Goal: Information Seeking & Learning: Learn about a topic

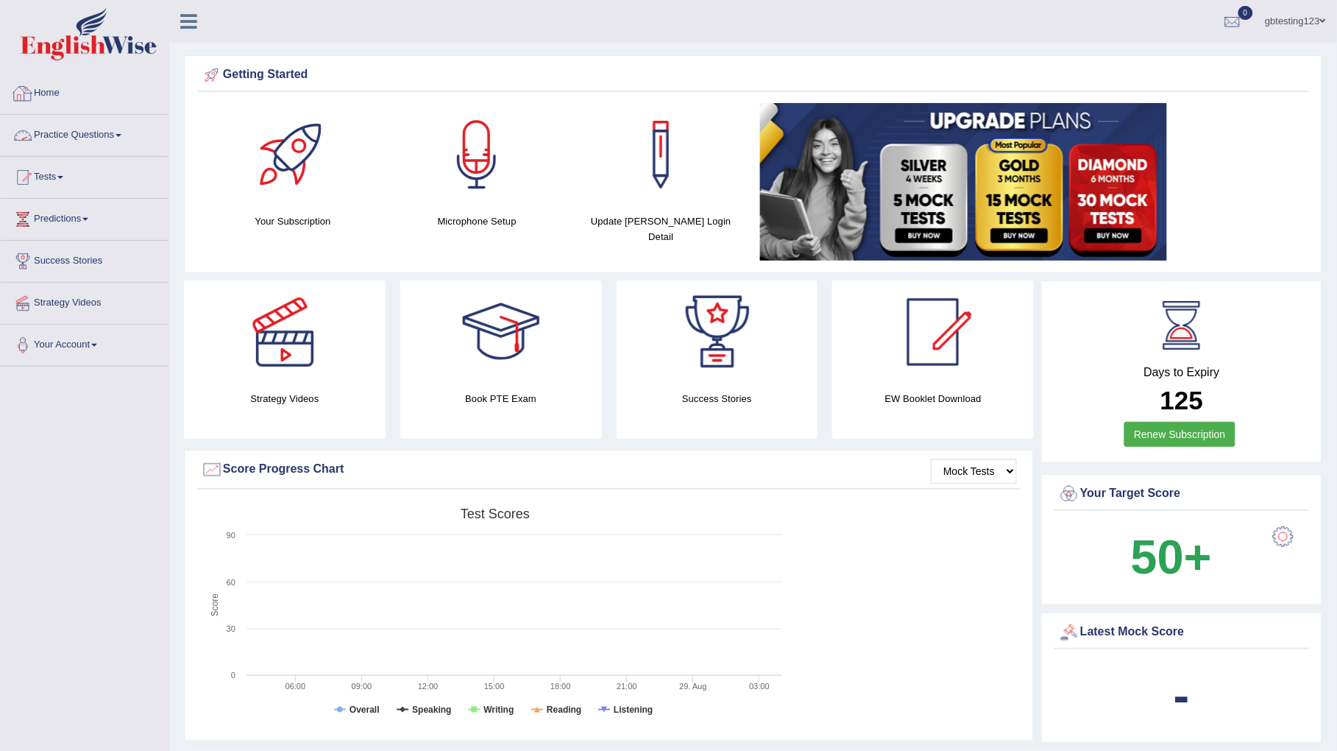
click at [115, 130] on link "Practice Questions" at bounding box center [85, 133] width 168 height 37
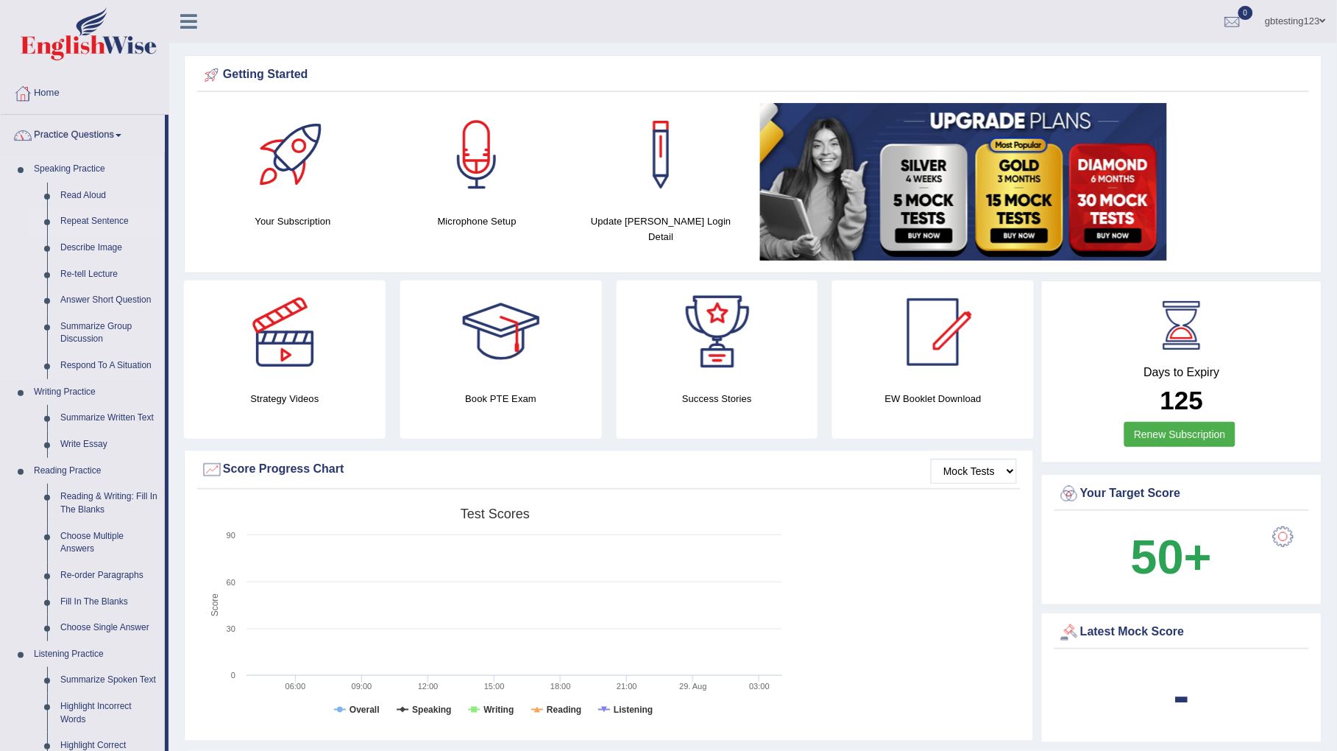
click at [95, 220] on link "Repeat Sentence" at bounding box center [109, 221] width 111 height 26
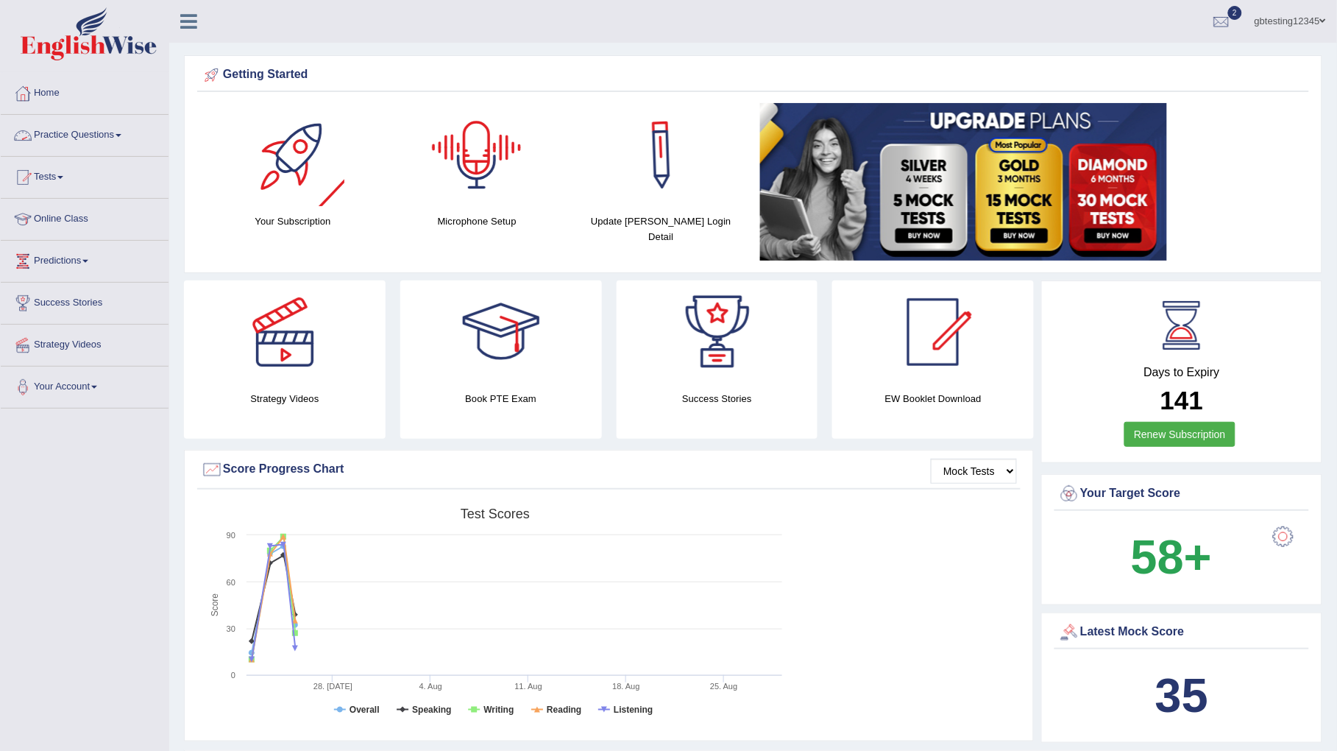
click at [83, 135] on link "Practice Questions" at bounding box center [85, 133] width 168 height 37
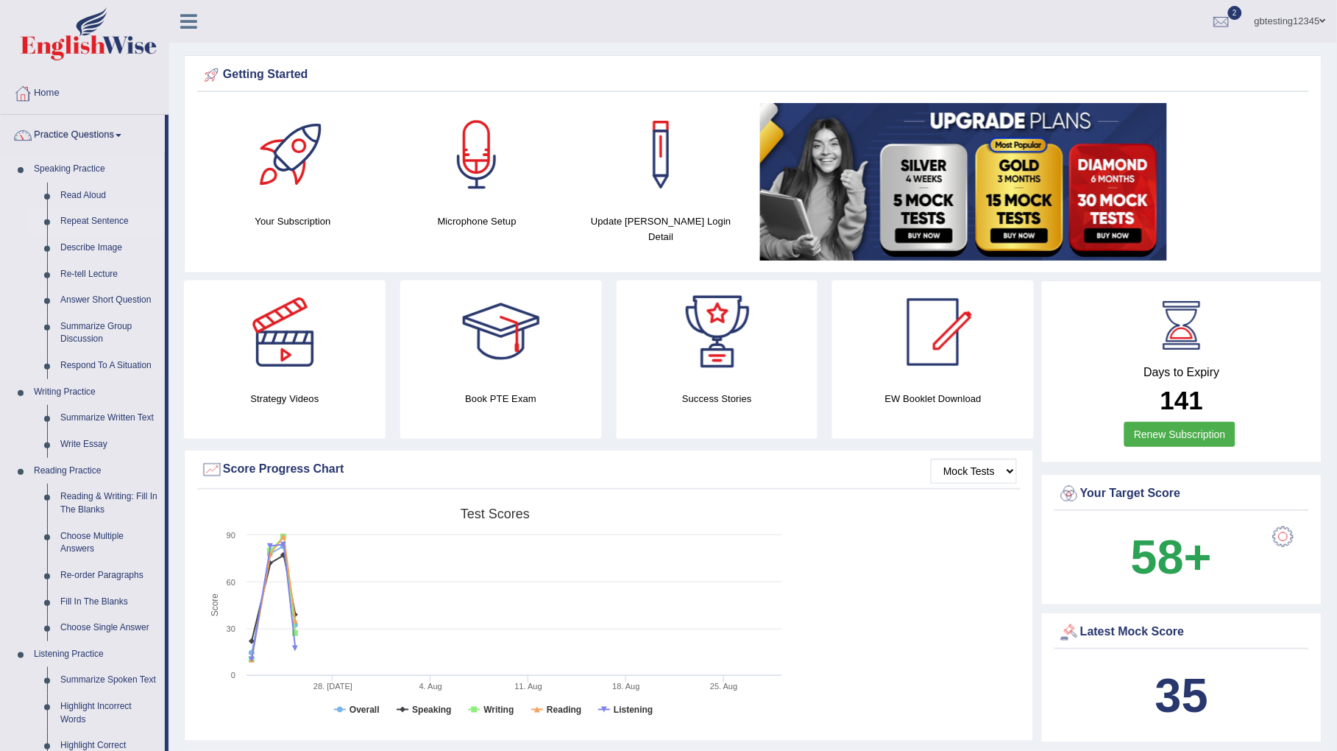
click at [85, 216] on link "Repeat Sentence" at bounding box center [109, 221] width 111 height 26
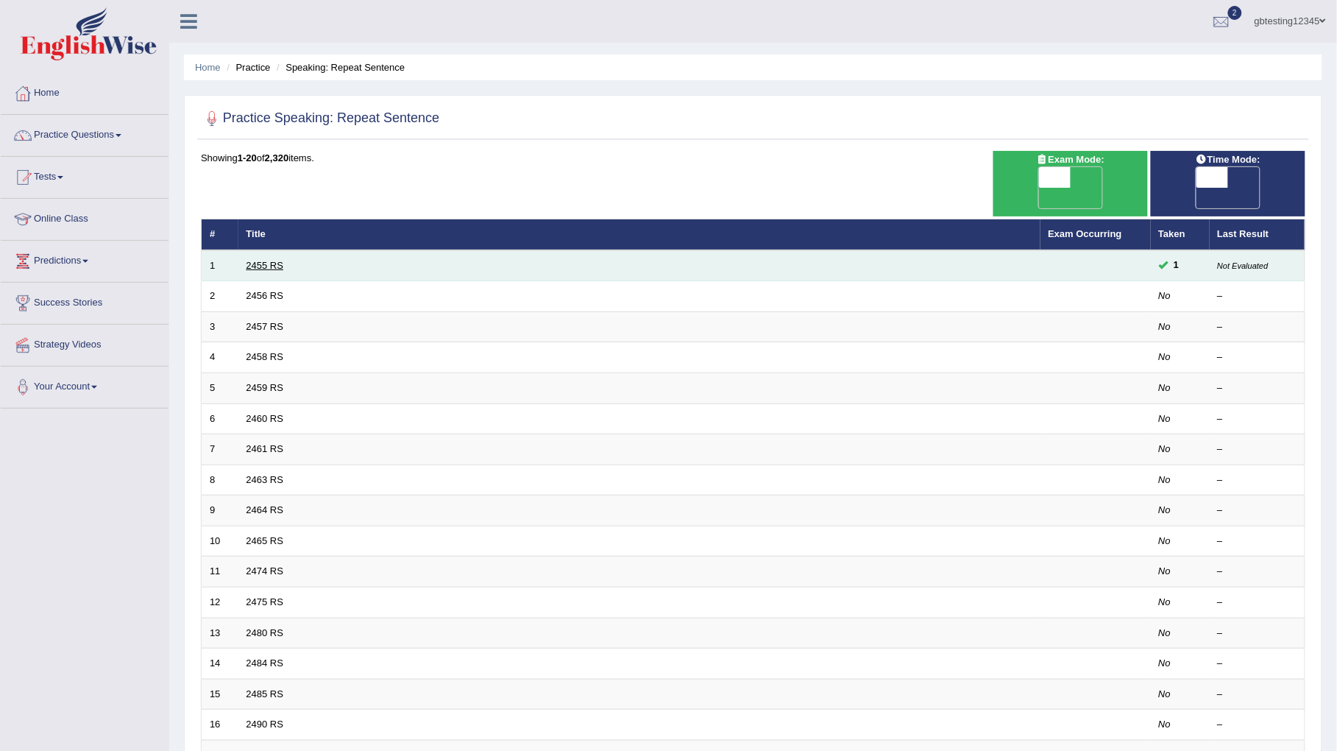
click at [269, 260] on link "2455 RS" at bounding box center [266, 265] width 38 height 11
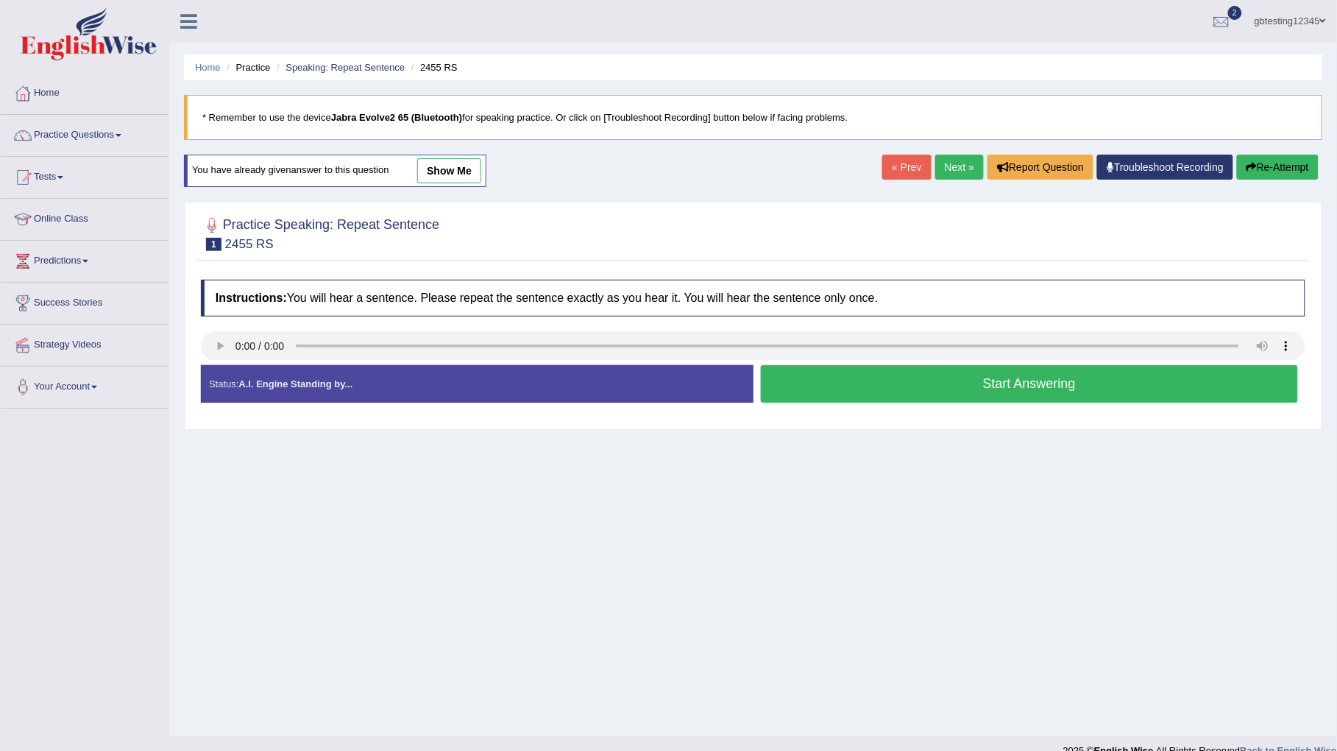
click at [338, 73] on li "Speaking: Repeat Sentence" at bounding box center [339, 67] width 132 height 14
click at [341, 64] on link "Speaking: Repeat Sentence" at bounding box center [345, 67] width 119 height 11
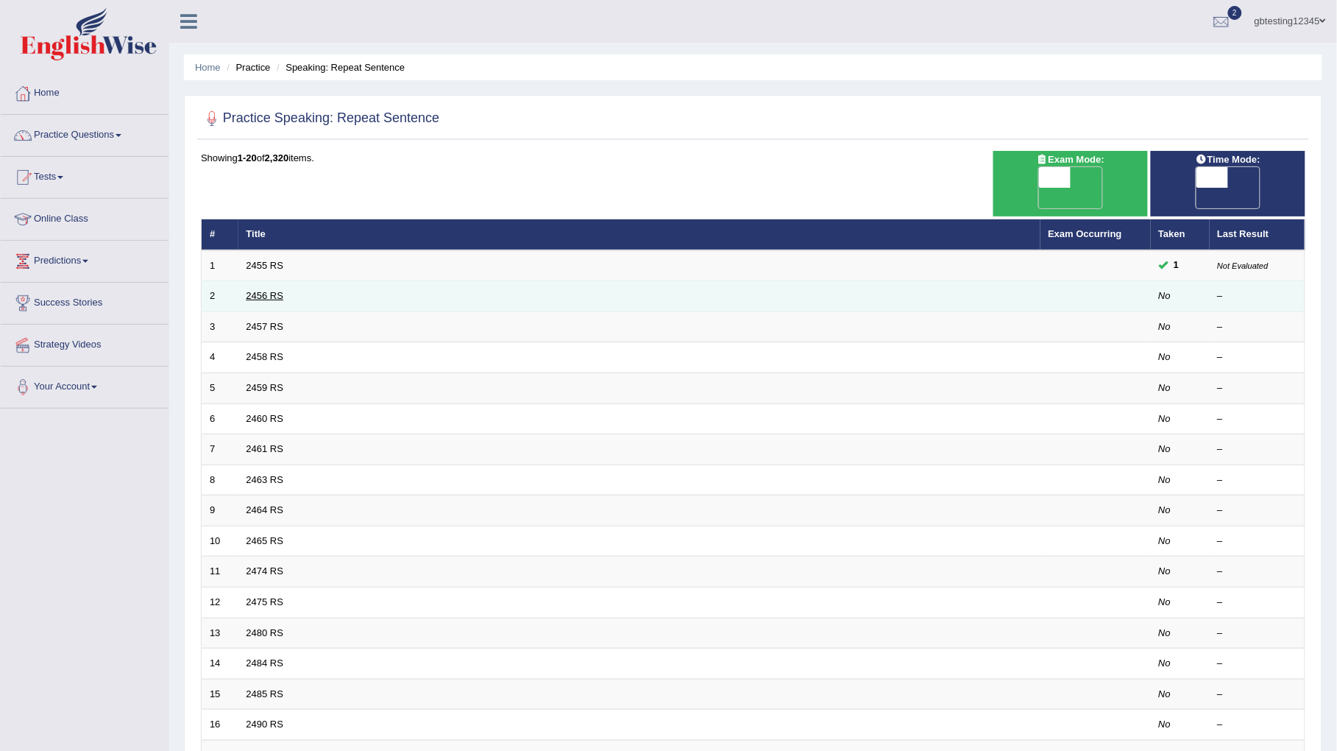
click at [266, 290] on link "2456 RS" at bounding box center [266, 295] width 38 height 11
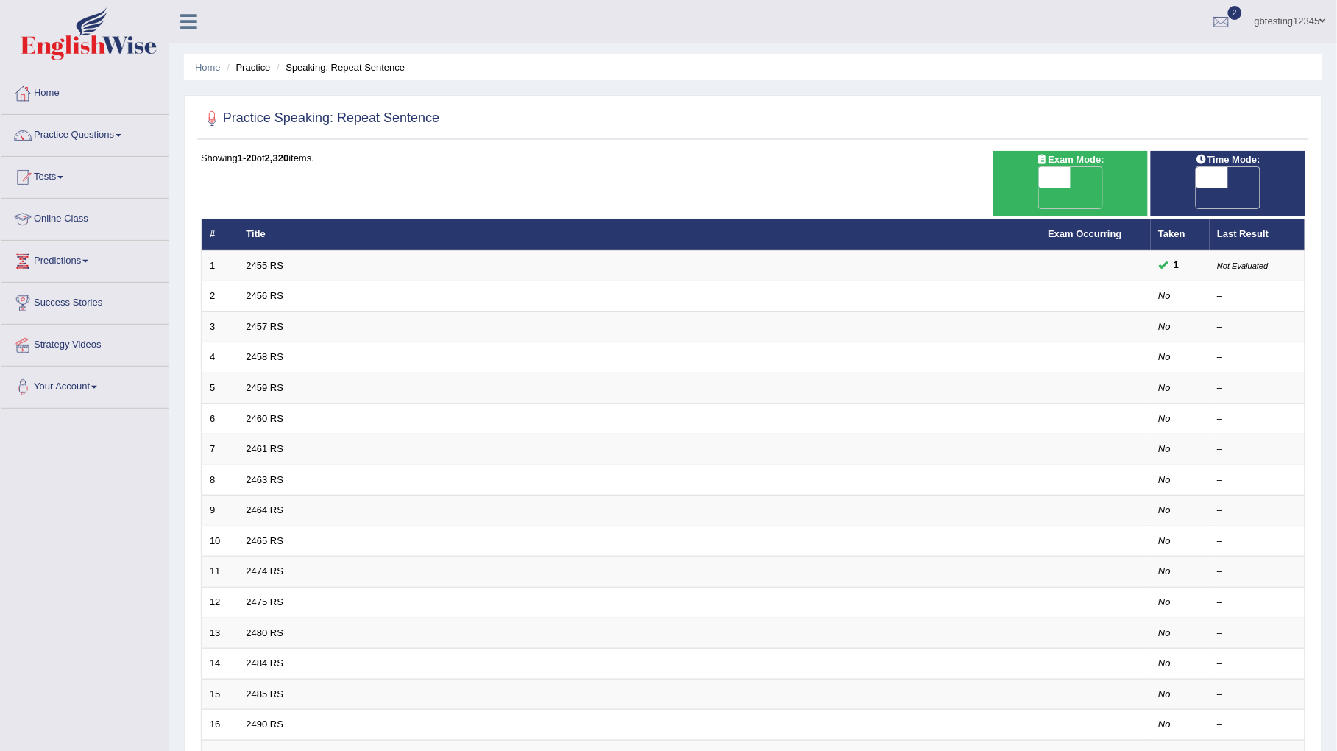
click at [1197, 188] on span "OFF" at bounding box center [1181, 198] width 32 height 21
checkbox input "true"
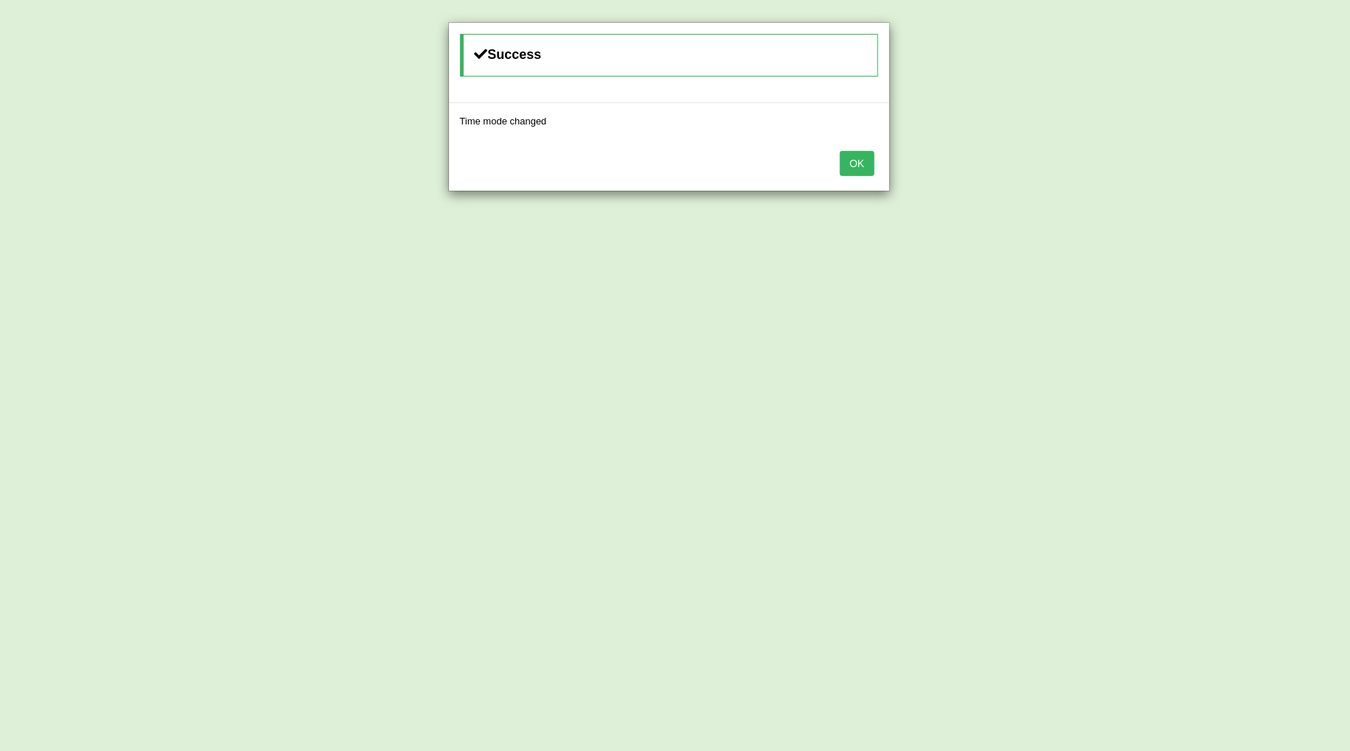
click at [841, 151] on button "OK" at bounding box center [857, 163] width 34 height 25
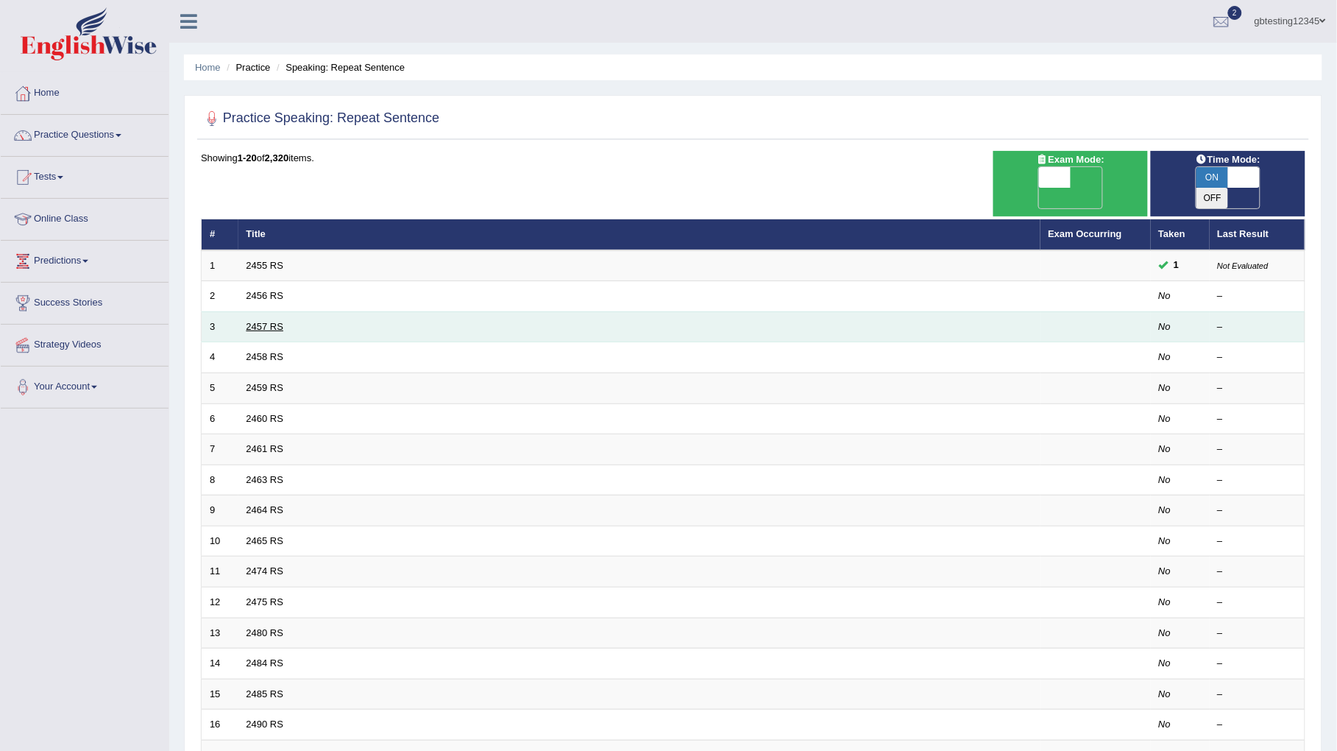
click at [269, 321] on link "2457 RS" at bounding box center [266, 326] width 38 height 11
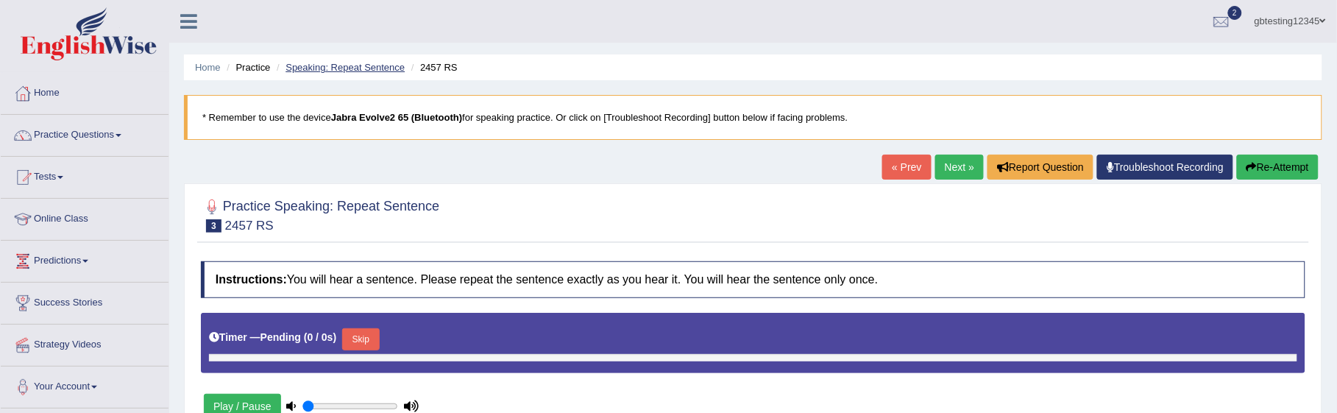
click at [355, 71] on link "Speaking: Repeat Sentence" at bounding box center [345, 67] width 119 height 11
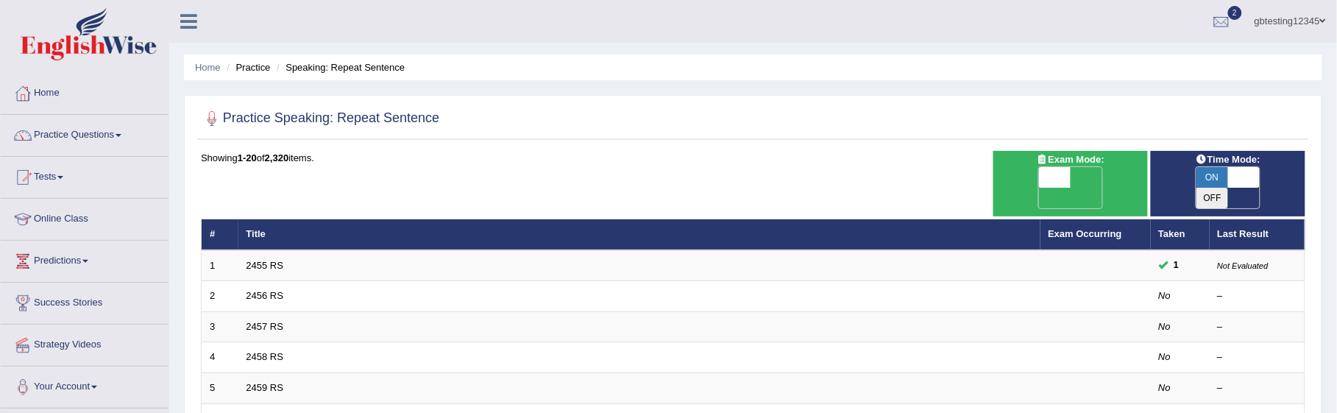
click at [266, 260] on link "2455 RS" at bounding box center [266, 265] width 38 height 11
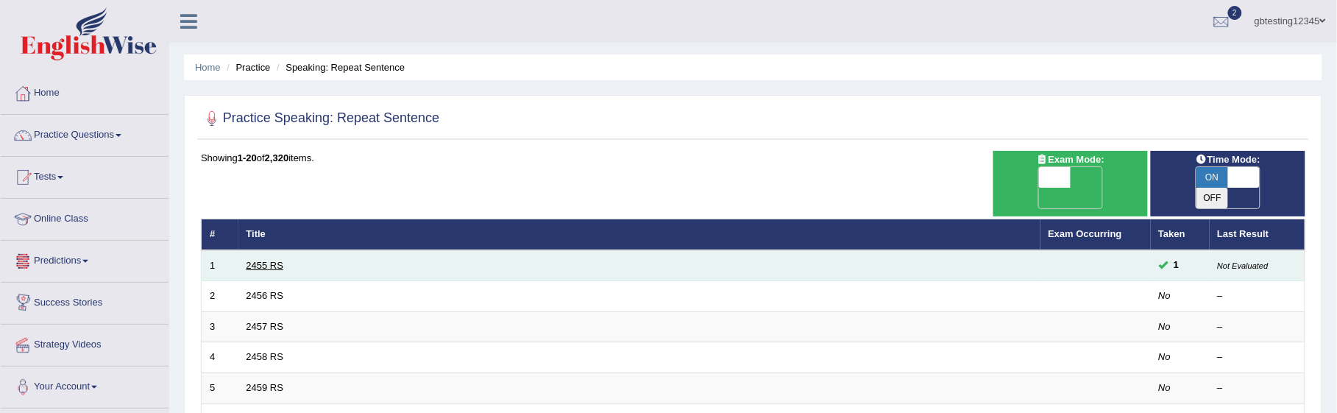
click at [254, 260] on link "2455 RS" at bounding box center [266, 265] width 38 height 11
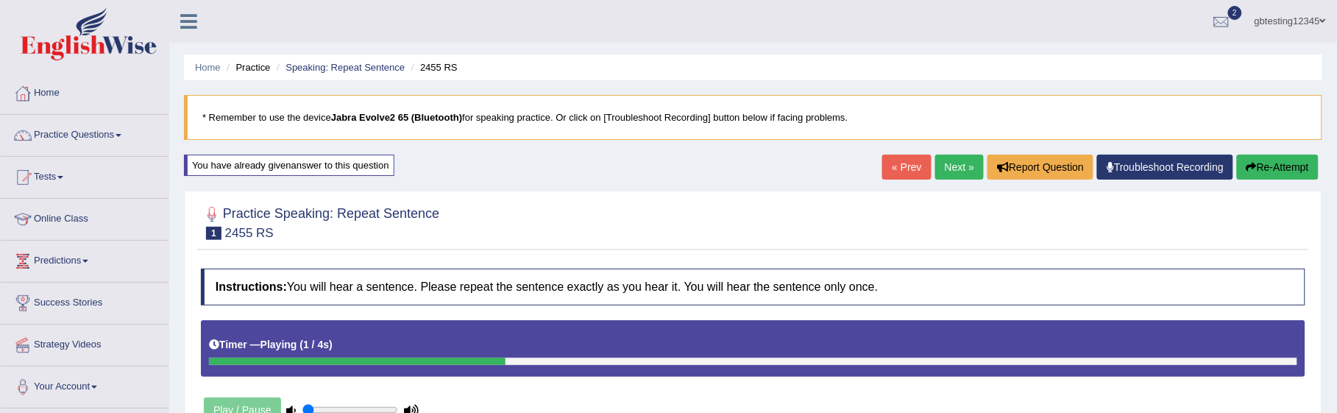
click at [365, 77] on ul "Home Practice Speaking: Repeat Sentence 2455 RS" at bounding box center [753, 67] width 1139 height 26
click at [367, 70] on link "Speaking: Repeat Sentence" at bounding box center [345, 67] width 119 height 11
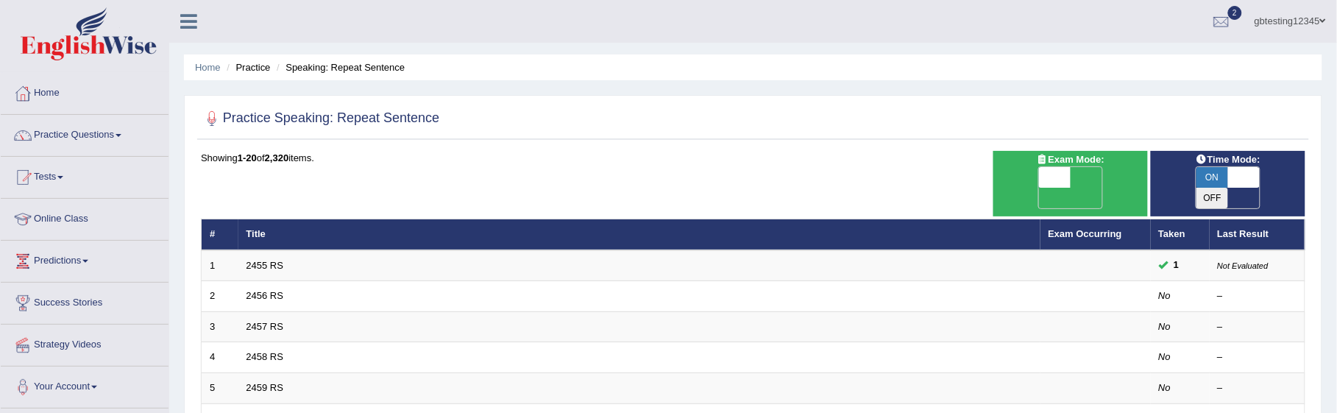
click at [1241, 176] on span at bounding box center [1244, 177] width 32 height 21
checkbox input "false"
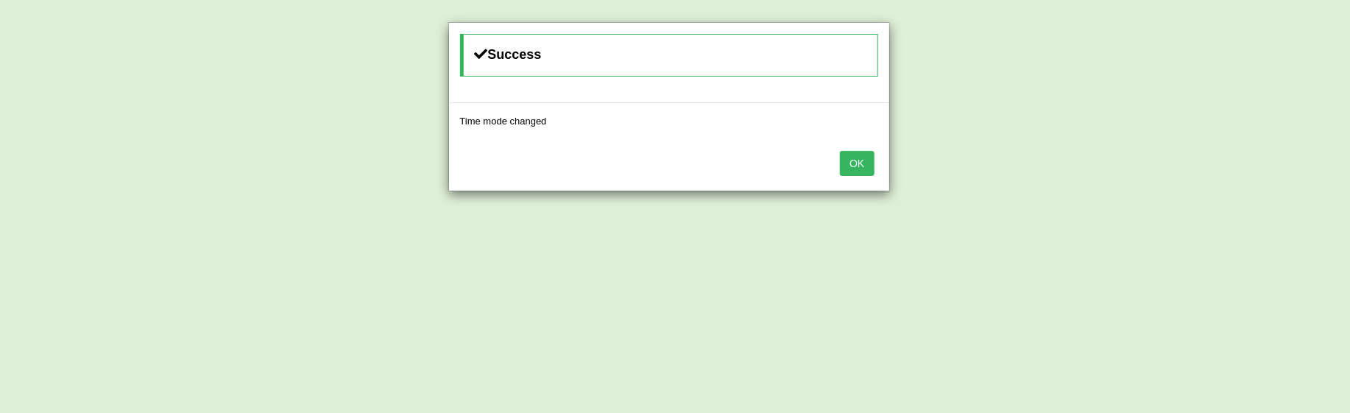
click at [866, 166] on button "OK" at bounding box center [857, 163] width 34 height 25
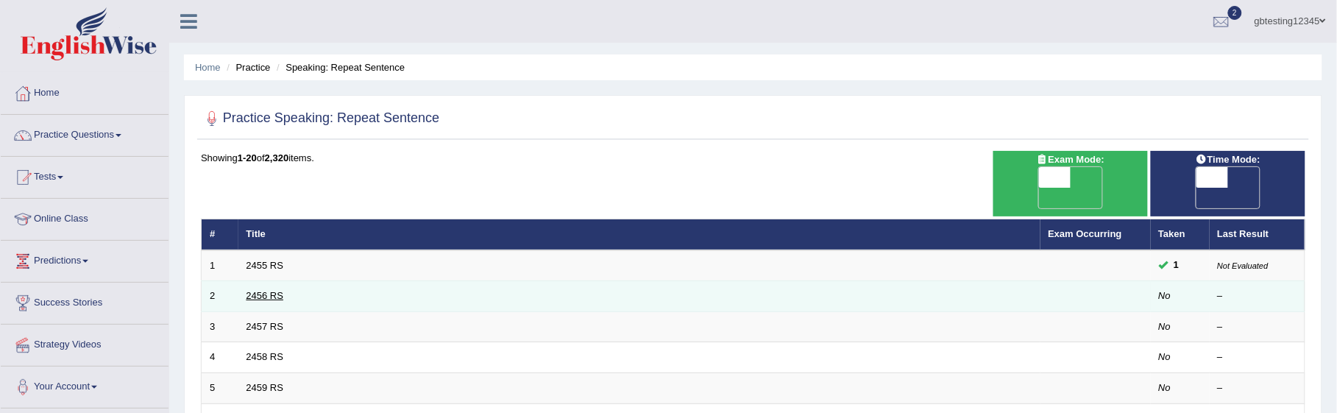
click at [250, 290] on link "2456 RS" at bounding box center [266, 295] width 38 height 11
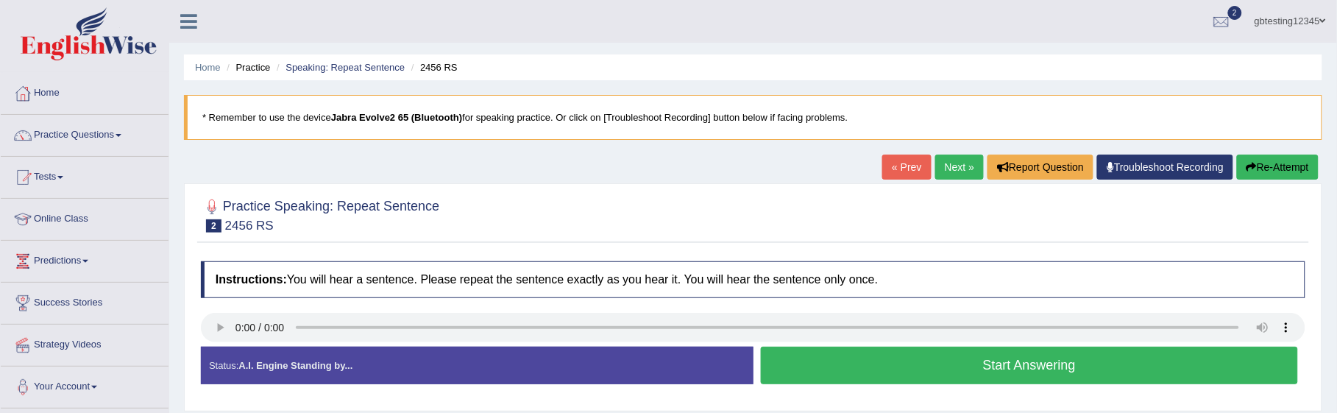
click at [982, 372] on button "Start Answering" at bounding box center [1030, 366] width 538 height 38
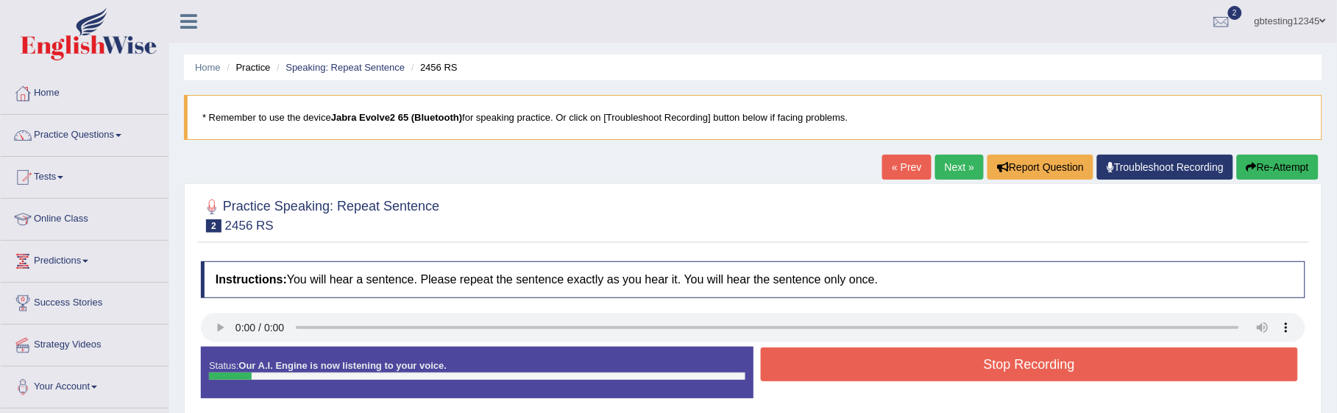
click at [958, 369] on button "Stop Recording" at bounding box center [1030, 364] width 538 height 34
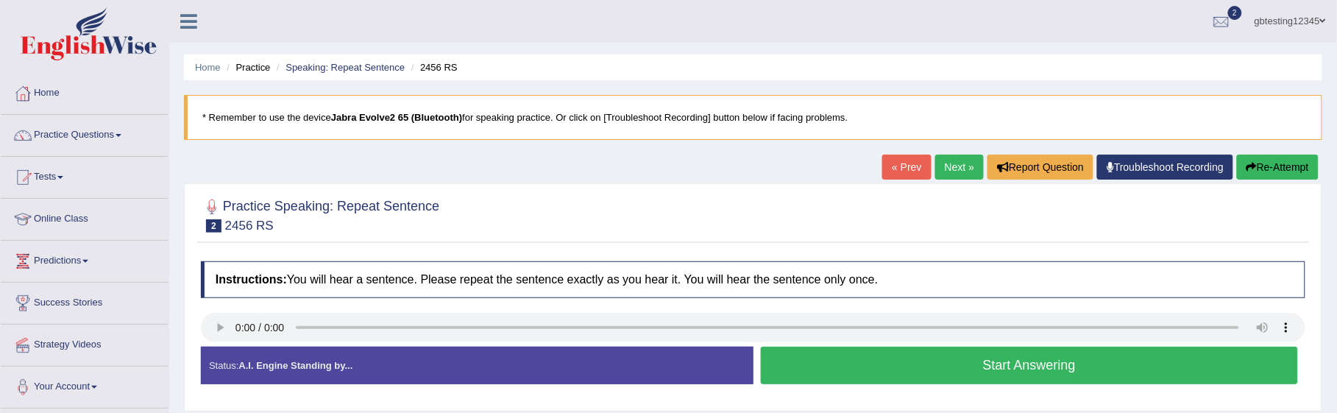
click at [871, 377] on button "Start Answering" at bounding box center [1030, 366] width 538 height 38
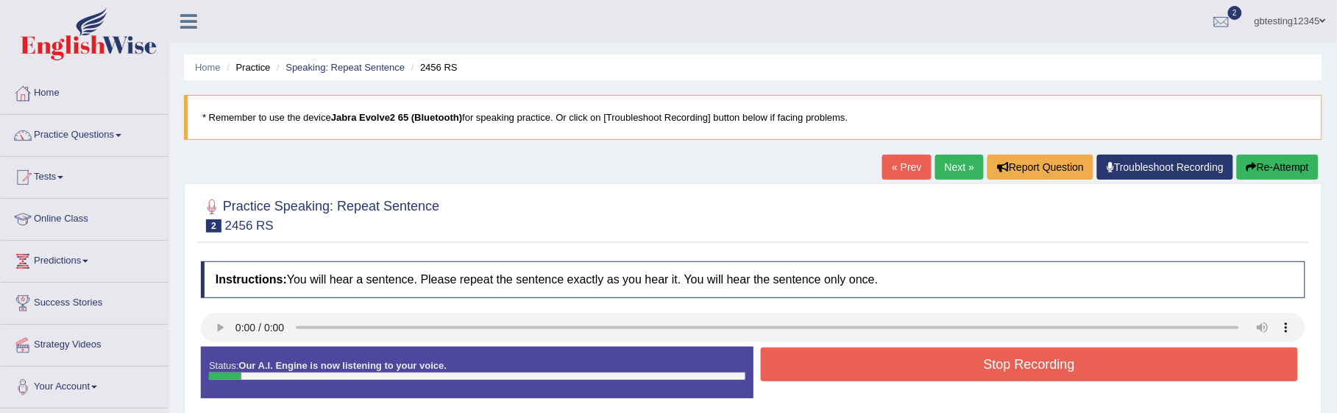
click at [871, 377] on button "Stop Recording" at bounding box center [1030, 364] width 538 height 34
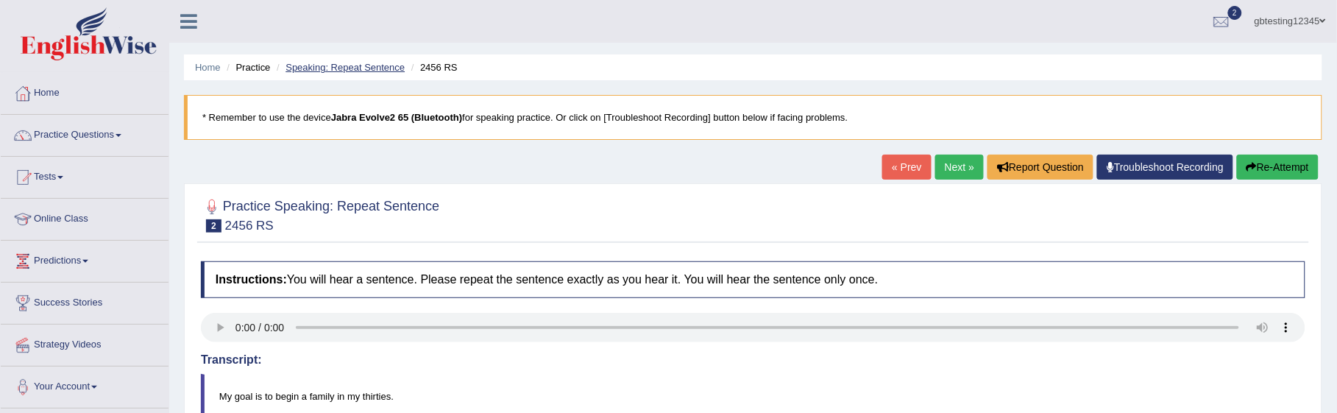
click at [330, 68] on link "Speaking: Repeat Sentence" at bounding box center [345, 67] width 119 height 11
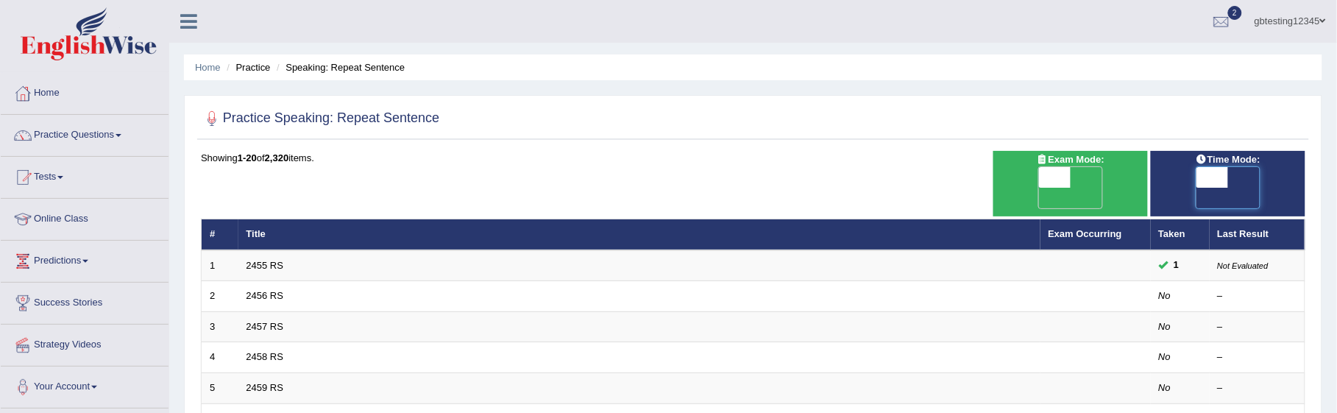
click at [1213, 177] on span at bounding box center [1213, 177] width 32 height 21
checkbox input "true"
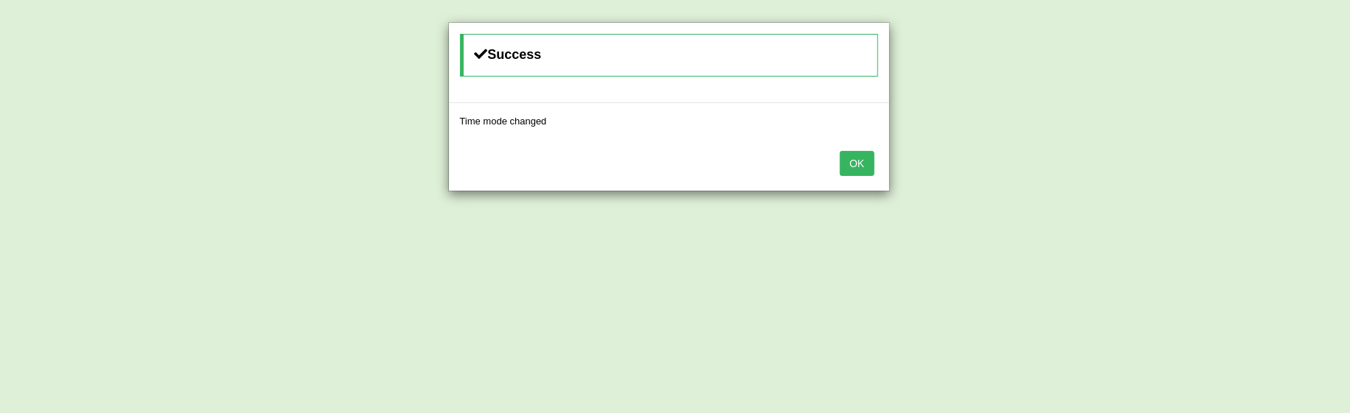
click at [856, 167] on button "OK" at bounding box center [857, 163] width 34 height 25
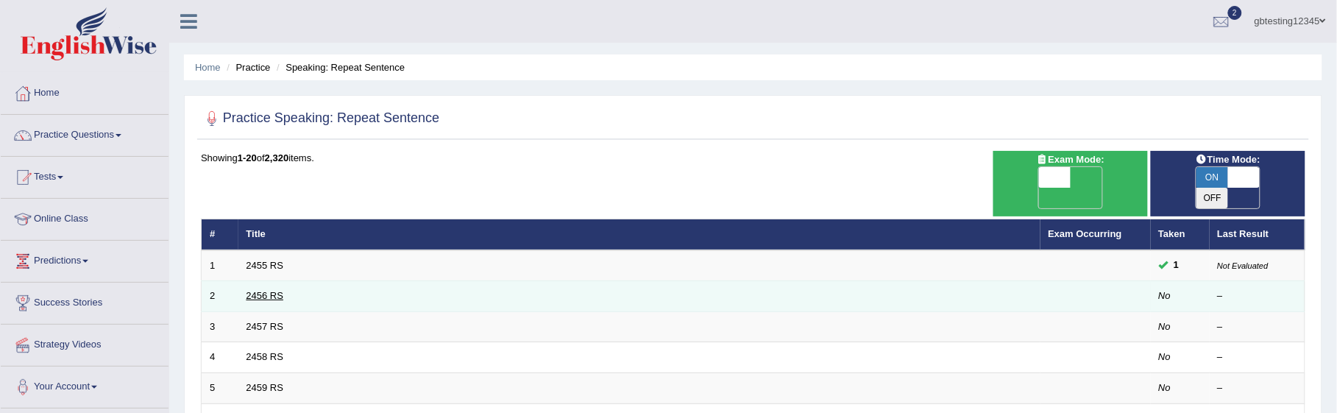
click at [256, 290] on link "2456 RS" at bounding box center [266, 295] width 38 height 11
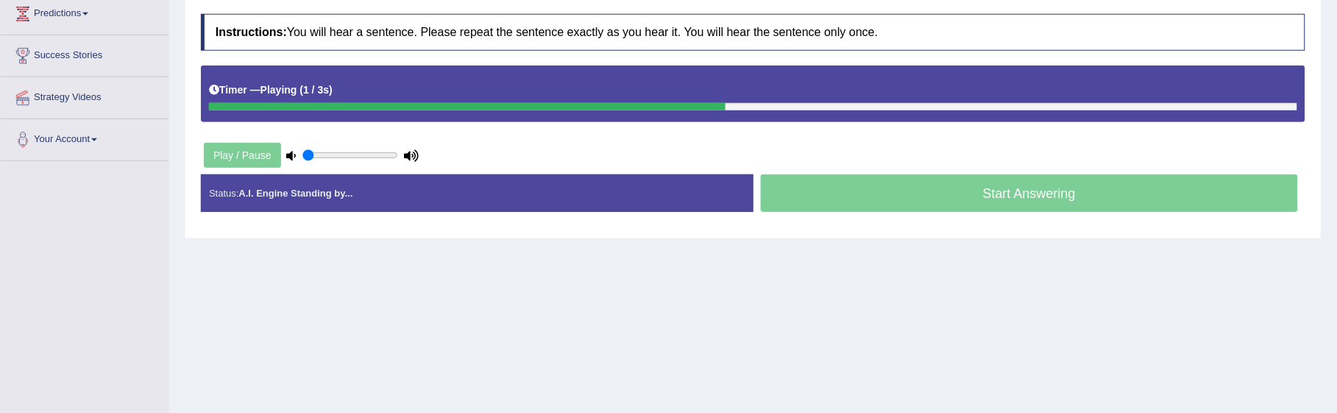
scroll to position [260, 0]
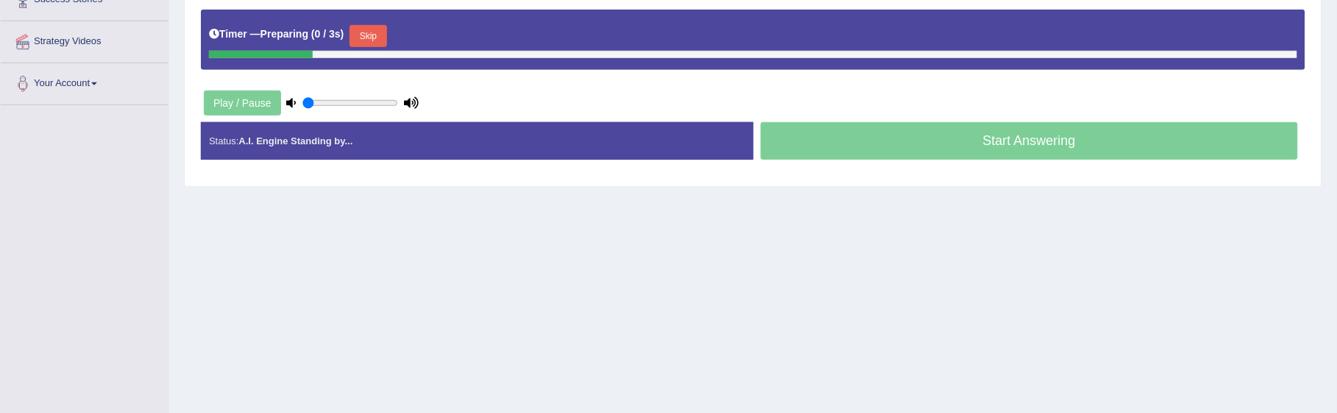
scroll to position [260, 0]
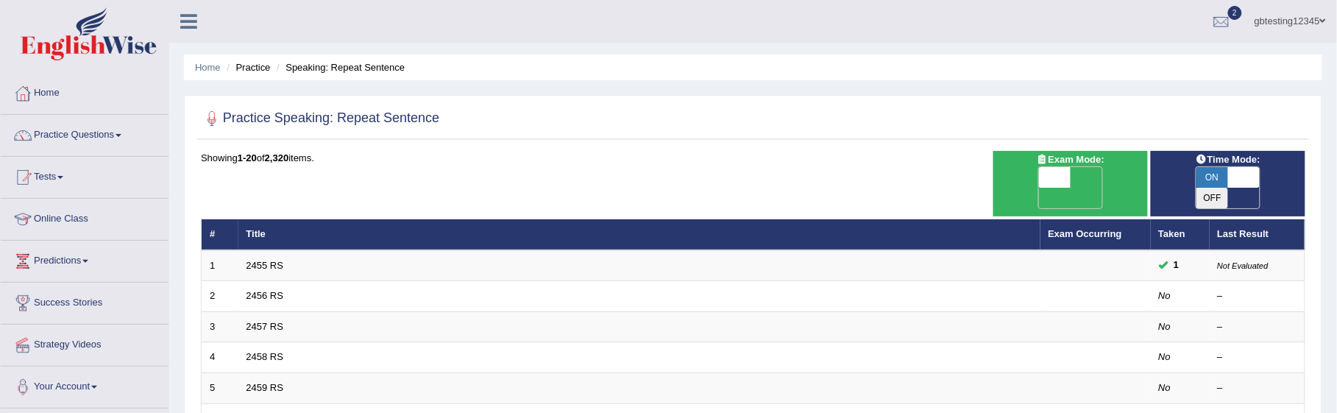
click at [1231, 177] on span at bounding box center [1244, 177] width 32 height 21
checkbox input "false"
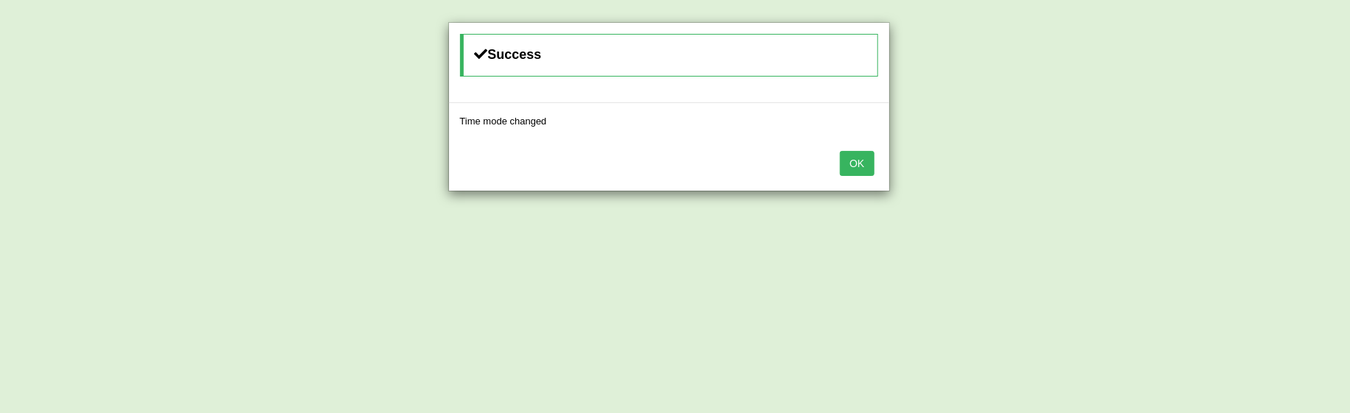
click at [835, 163] on div "OK" at bounding box center [669, 165] width 440 height 52
click at [869, 169] on button "OK" at bounding box center [857, 163] width 34 height 25
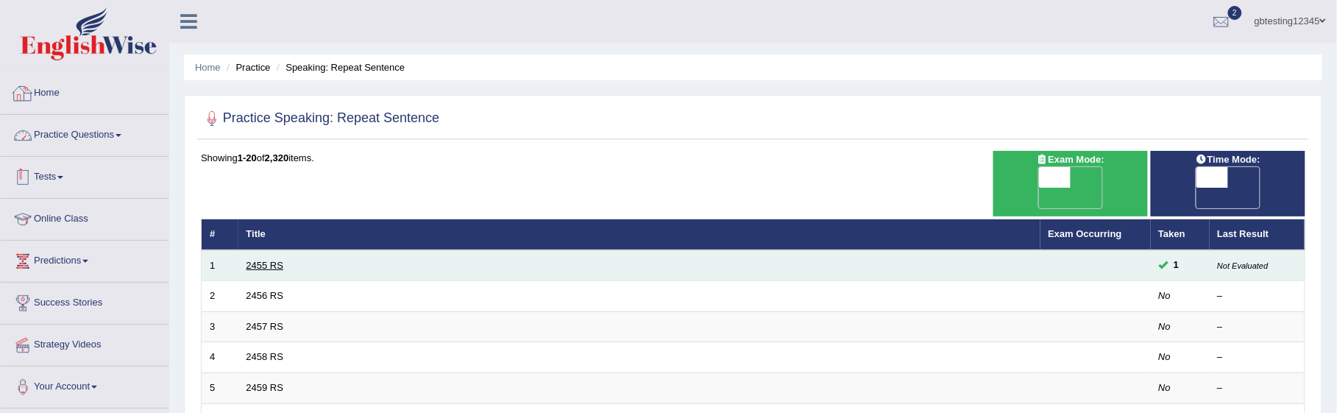
click at [251, 260] on link "2455 RS" at bounding box center [266, 265] width 38 height 11
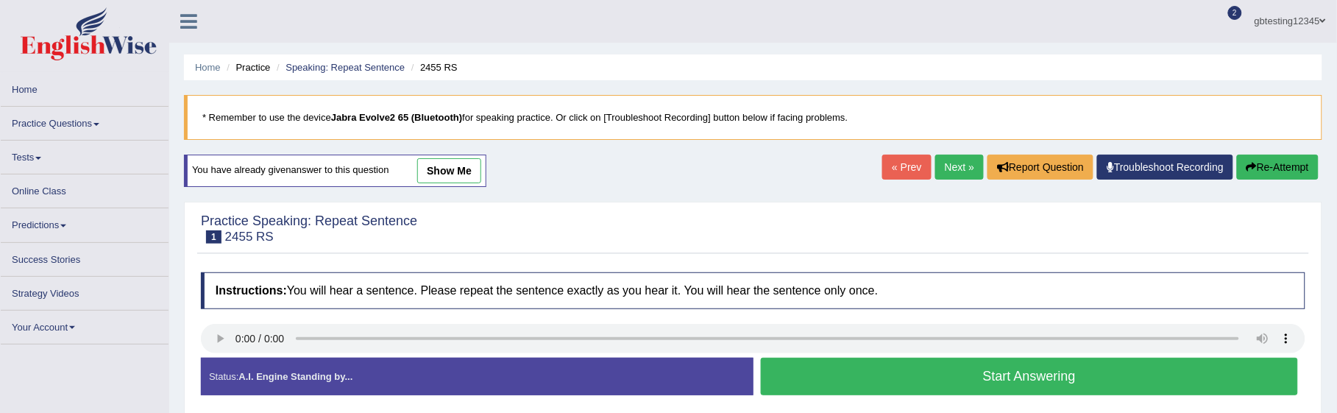
click at [1047, 391] on button "Start Answering" at bounding box center [1030, 377] width 538 height 38
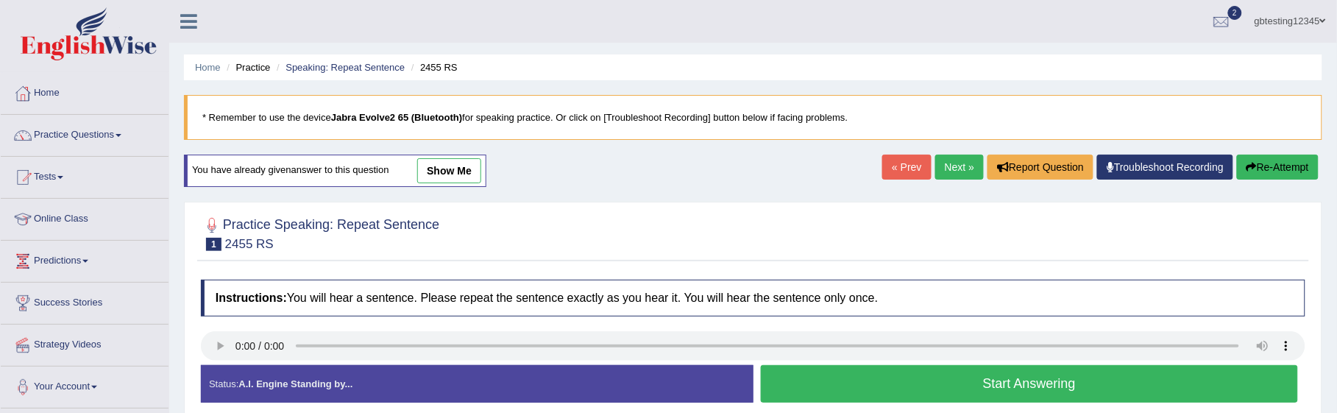
click at [1047, 391] on button "Start Answering" at bounding box center [1030, 384] width 538 height 38
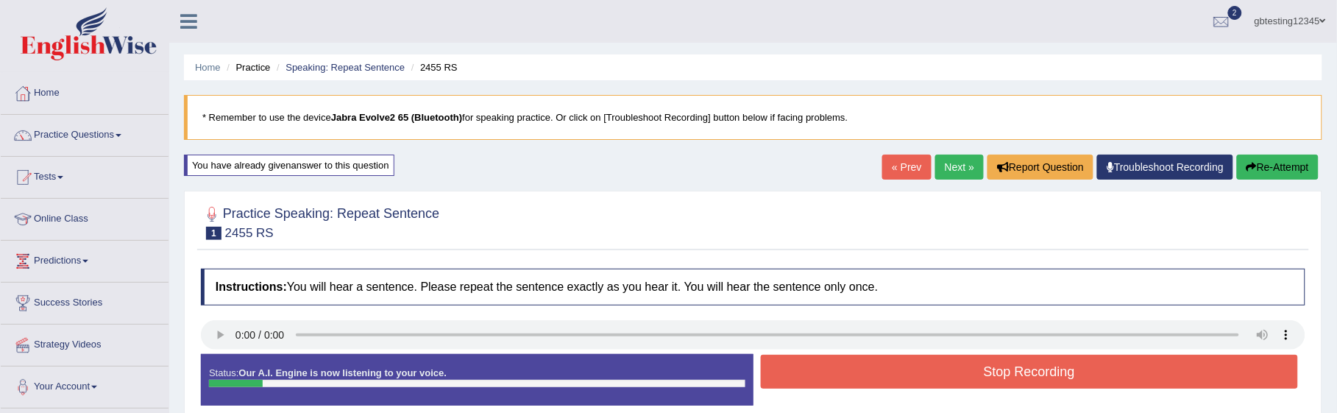
click at [861, 379] on button "Stop Recording" at bounding box center [1030, 372] width 538 height 34
